Goal: Navigation & Orientation: Locate item on page

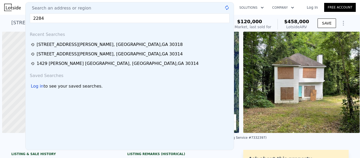
scroll to position [0, 126]
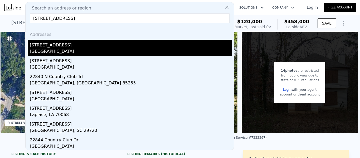
type input "[STREET_ADDRESS]"
click at [44, 46] on div "[STREET_ADDRESS]" at bounding box center [131, 44] width 202 height 8
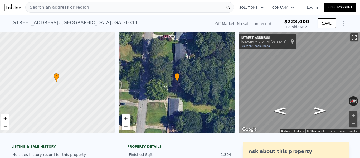
click at [350, 38] on button "Toggle fullscreen view" at bounding box center [354, 37] width 8 height 8
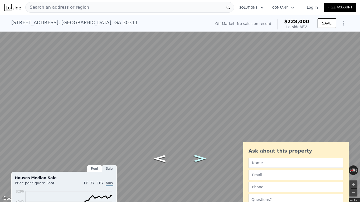
click at [203, 158] on icon "Go South, Country Club Ln SW" at bounding box center [200, 159] width 24 height 10
click at [163, 158] on icon "Go North, Country Club Ln SW" at bounding box center [160, 159] width 24 height 10
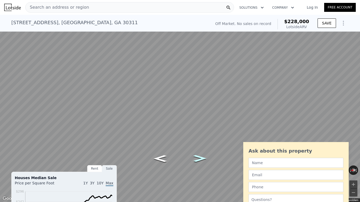
click at [203, 157] on icon "Go South, Country Club Ln SW" at bounding box center [200, 159] width 24 height 10
